Goal: Check status

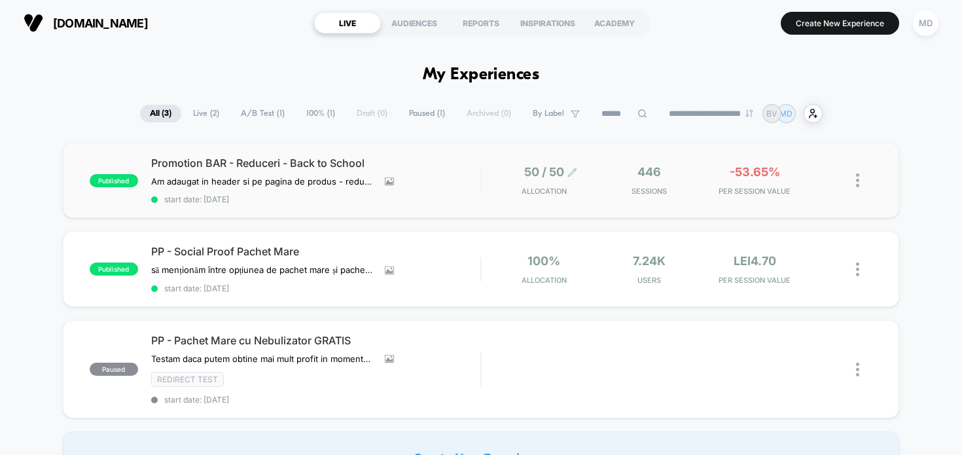
click at [549, 178] on span "50 / 50" at bounding box center [544, 172] width 40 height 14
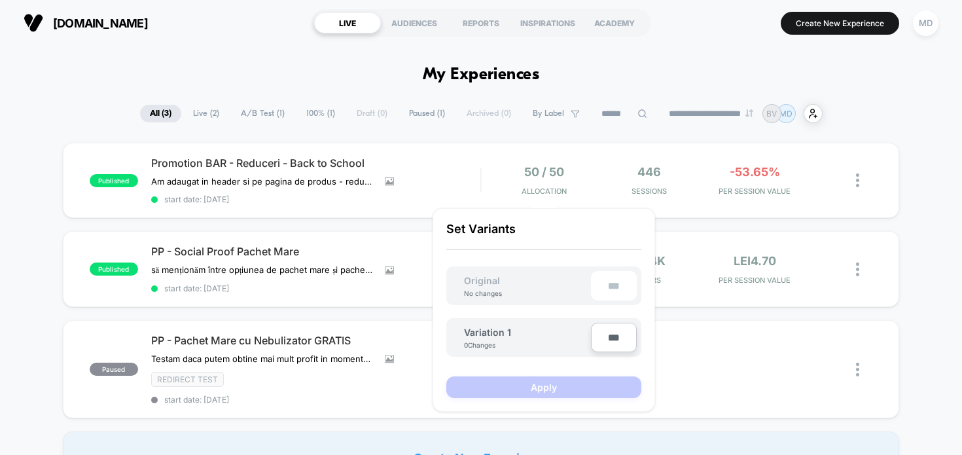
click at [612, 197] on div "Are you sure you want to change the allocation? A new test version will be crea…" at bounding box center [543, 310] width 249 height 230
click at [607, 186] on div "446 Sessions" at bounding box center [649, 180] width 99 height 31
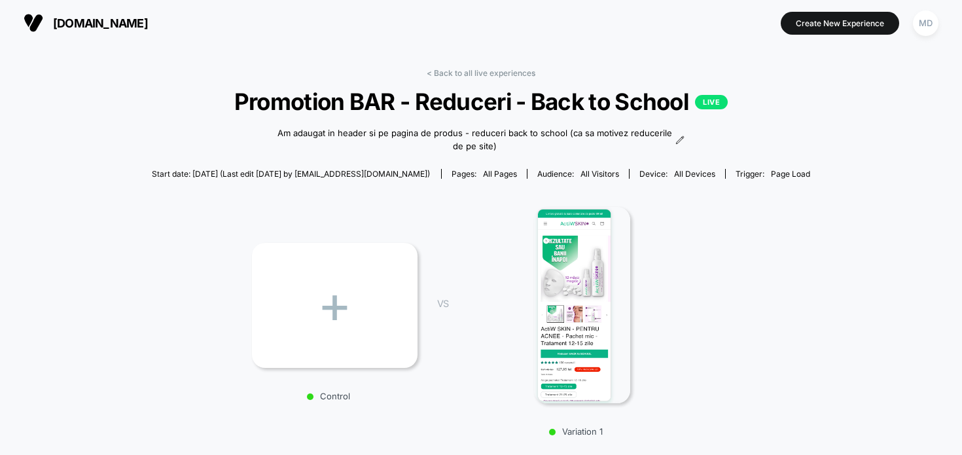
click at [56, 24] on span "[DOMAIN_NAME]" at bounding box center [100, 23] width 95 height 14
